Goal: Check status: Check status

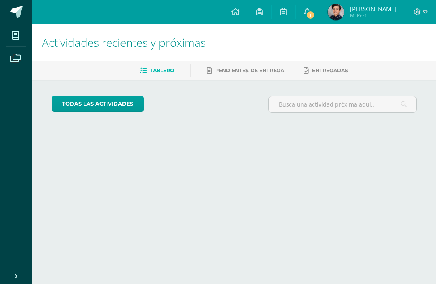
click at [307, 10] on icon at bounding box center [307, 11] width 6 height 7
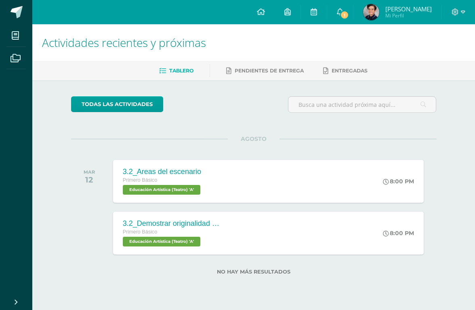
click at [342, 8] on link "1" at bounding box center [340, 12] width 26 height 24
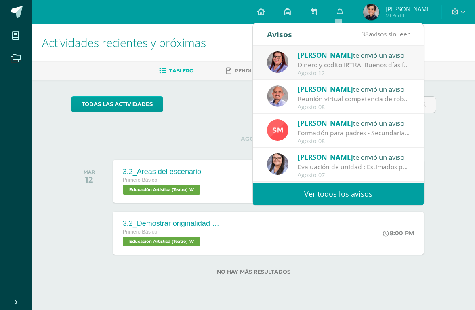
click at [383, 65] on div "Dinero y codito IRTRA: Buenos días familias [PERSON_NAME], es un gusto saludarl…" at bounding box center [354, 64] width 112 height 9
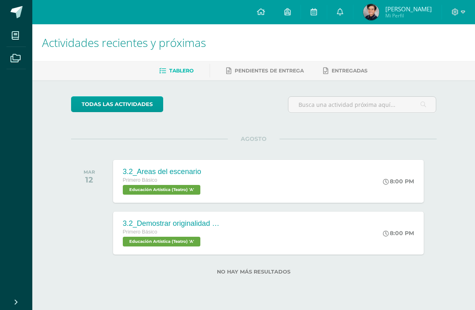
click at [436, 96] on div at bounding box center [362, 107] width 155 height 23
click at [393, 14] on span "Mi Perfil" at bounding box center [409, 15] width 46 height 7
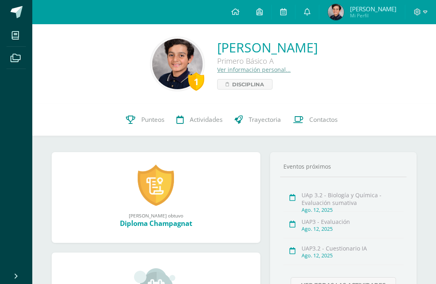
click at [139, 134] on link "Punteos" at bounding box center [145, 120] width 51 height 32
